Goal: Answer question/provide support

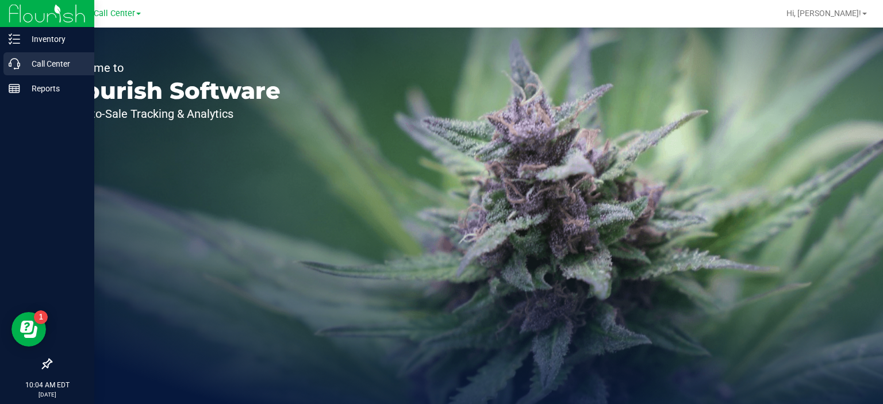
click at [67, 62] on p "Call Center" at bounding box center [54, 64] width 69 height 14
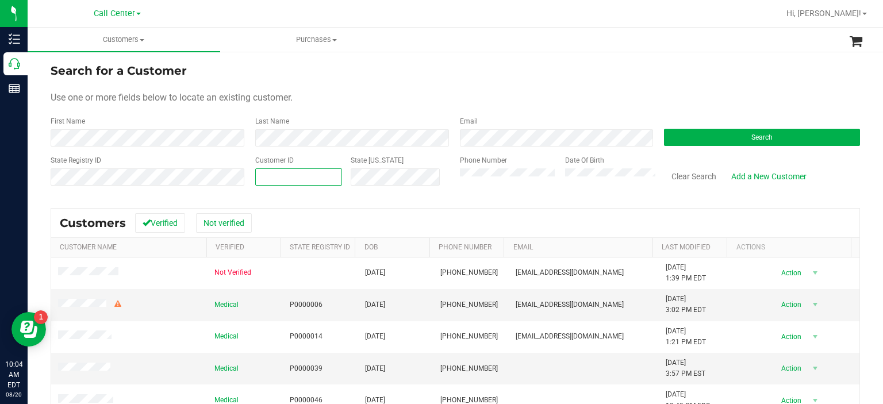
click at [315, 175] on span at bounding box center [298, 176] width 87 height 17
paste input "685998"
type input "685998"
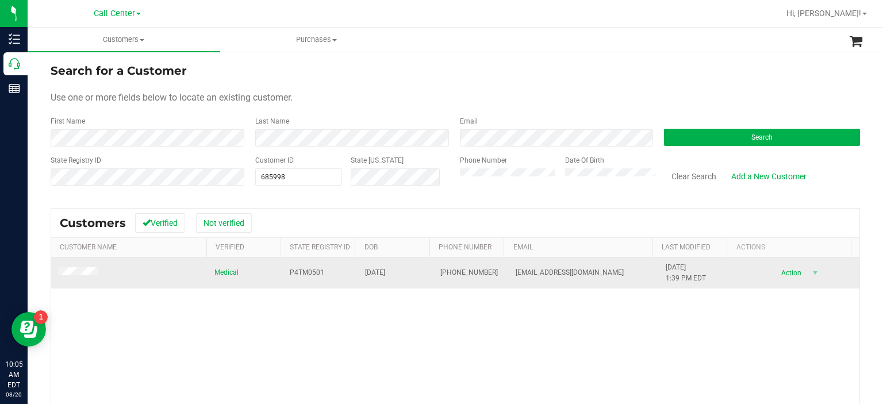
click at [300, 274] on span "P4TM0501" at bounding box center [307, 272] width 35 height 11
copy span "P4TM0501"
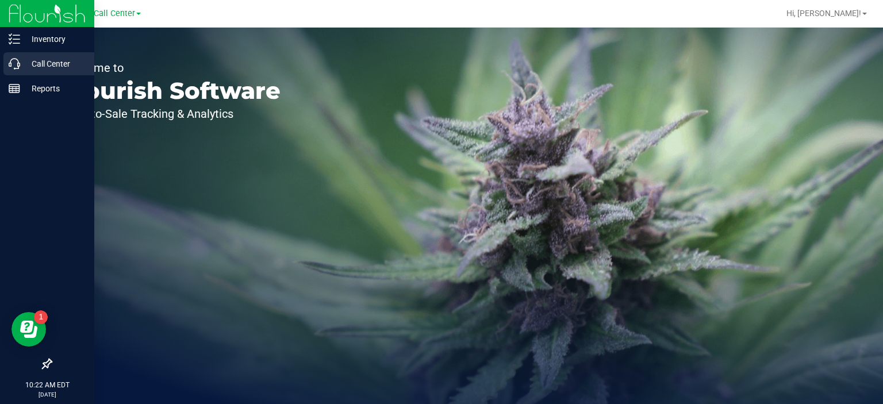
click at [58, 68] on p "Call Center" at bounding box center [54, 64] width 69 height 14
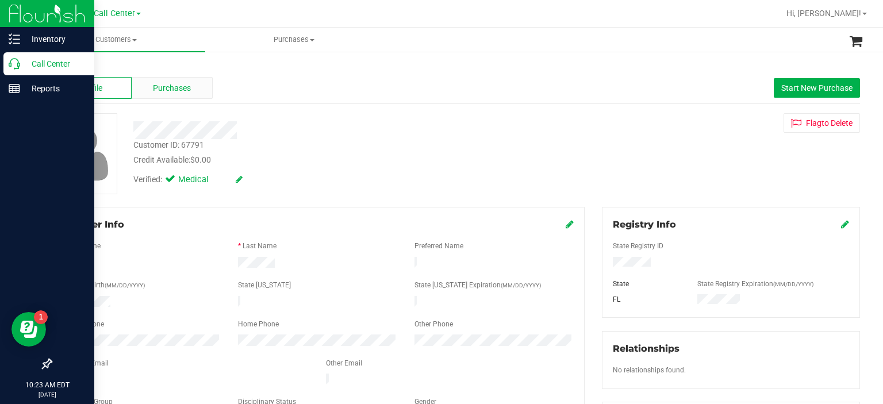
click at [163, 91] on span "Purchases" at bounding box center [172, 88] width 38 height 12
